Goal: Task Accomplishment & Management: Manage account settings

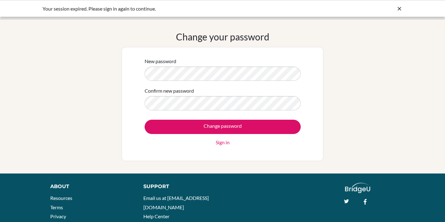
scroll to position [69, 0]
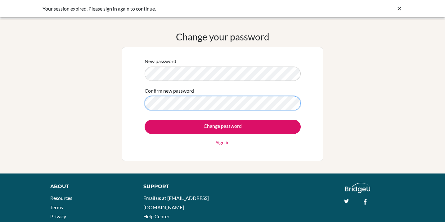
click at [145, 120] on input "Change password" at bounding box center [223, 127] width 156 height 14
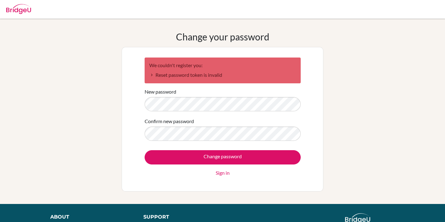
scroll to position [69, 0]
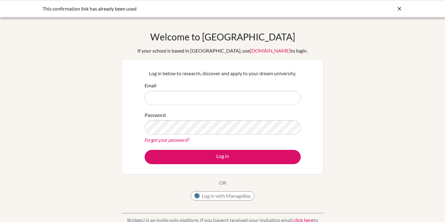
scroll to position [69, 0]
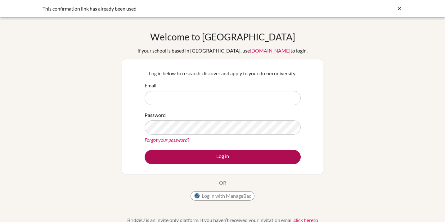
type input "icardoso@earj.com.br"
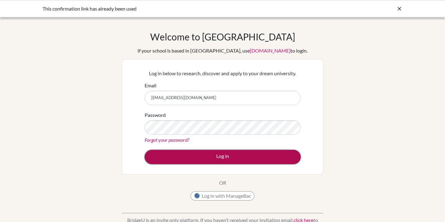
click at [186, 159] on button "Log in" at bounding box center [223, 157] width 156 height 14
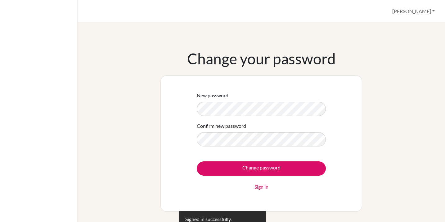
scroll to position [69, 0]
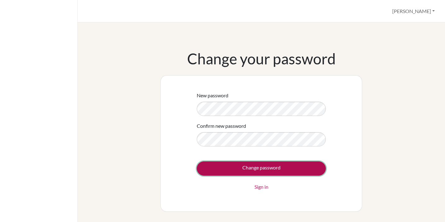
click at [240, 170] on input "Change password" at bounding box center [261, 168] width 129 height 14
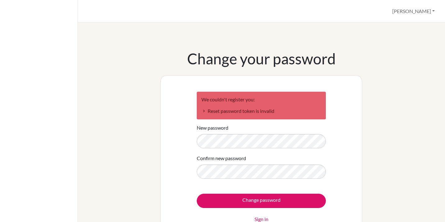
scroll to position [69, 0]
click at [426, 12] on button "[PERSON_NAME]" at bounding box center [414, 11] width 48 height 12
click at [407, 26] on link "Profile" at bounding box center [412, 25] width 49 height 10
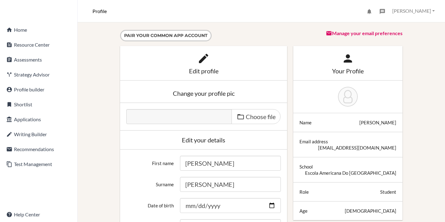
scroll to position [69, 0]
click at [31, 115] on link "account_balance Applications" at bounding box center [38, 119] width 75 height 12
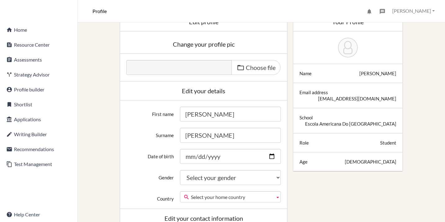
scroll to position [0, 0]
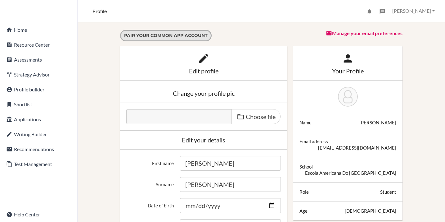
click at [173, 34] on button "Pair your Common App account" at bounding box center [166, 35] width 92 height 11
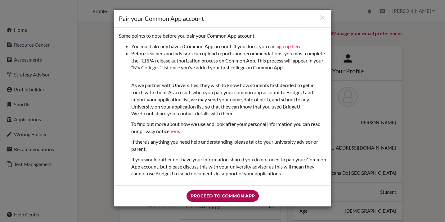
click at [240, 196] on input "Proceed to Common App" at bounding box center [223, 195] width 72 height 11
type input "Loading Common App…"
